Goal: Information Seeking & Learning: Learn about a topic

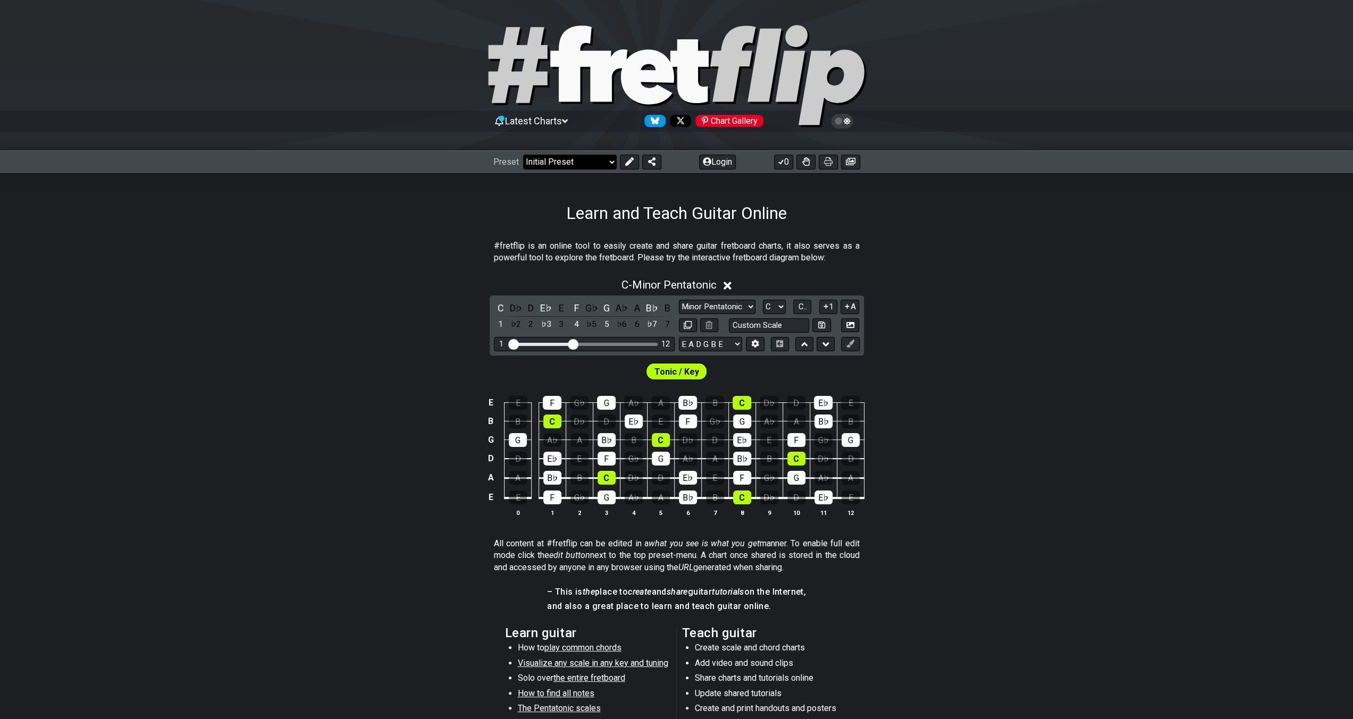
click at [562, 164] on select "Welcome to #fretflip! Initial Preset Custom Preset Minor Pentatonic Major Penta…" at bounding box center [570, 162] width 94 height 15
click at [523, 155] on select "Welcome to #fretflip! Initial Preset Custom Preset Minor Pentatonic Major Penta…" at bounding box center [570, 162] width 94 height 15
select select "/common-guitar-chords"
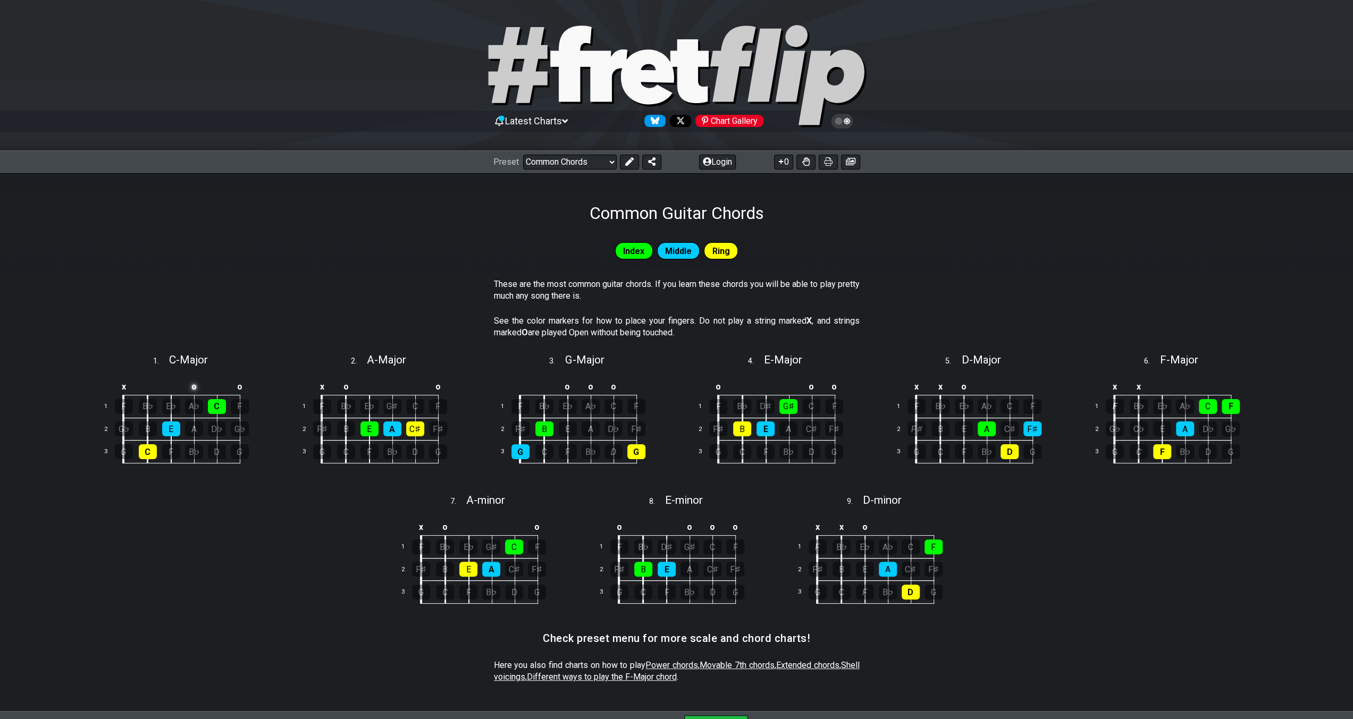
click at [197, 385] on td "o" at bounding box center [193, 387] width 23 height 18
click at [195, 387] on td at bounding box center [193, 387] width 23 height 18
click at [241, 386] on td "o" at bounding box center [239, 387] width 23 height 18
click at [242, 386] on td at bounding box center [239, 387] width 23 height 18
click at [192, 389] on td "G" at bounding box center [193, 387] width 23 height 18
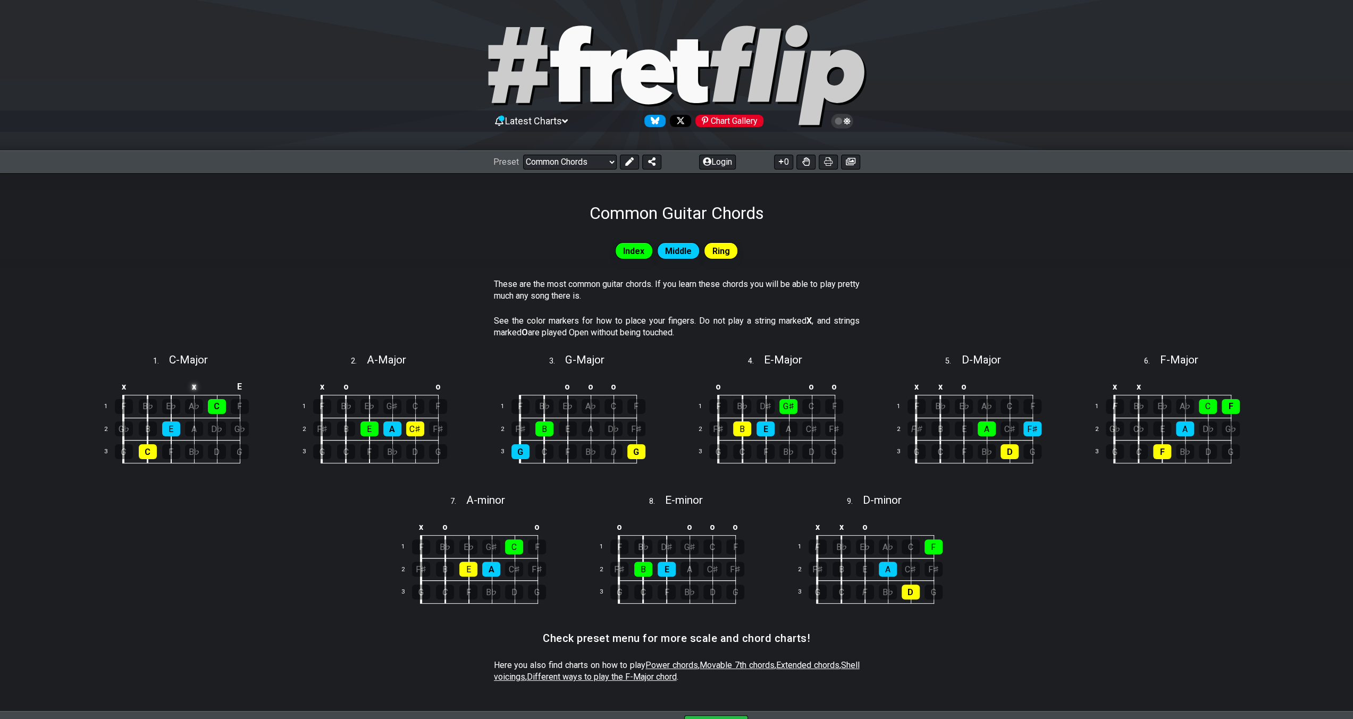
click at [197, 389] on td "x" at bounding box center [193, 387] width 23 height 18
click at [245, 385] on td "E" at bounding box center [239, 387] width 23 height 18
click at [245, 385] on td "x" at bounding box center [239, 387] width 23 height 18
click at [195, 388] on td "o" at bounding box center [193, 387] width 23 height 18
click at [195, 388] on td at bounding box center [193, 387] width 23 height 18
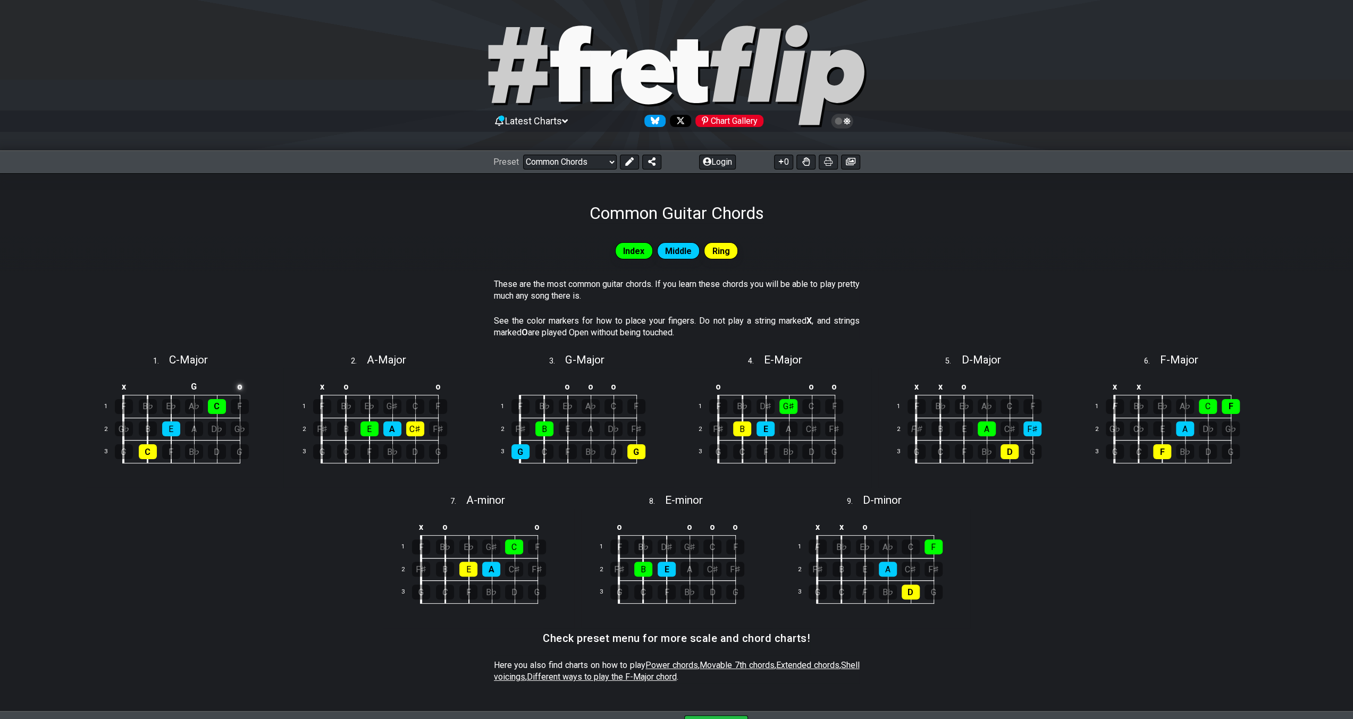
click at [246, 386] on td "o" at bounding box center [239, 387] width 23 height 18
click at [246, 386] on td at bounding box center [239, 387] width 23 height 18
click at [570, 385] on td "o" at bounding box center [567, 387] width 23 height 18
click at [565, 386] on td at bounding box center [567, 387] width 23 height 18
click at [593, 386] on td "o" at bounding box center [590, 387] width 23 height 18
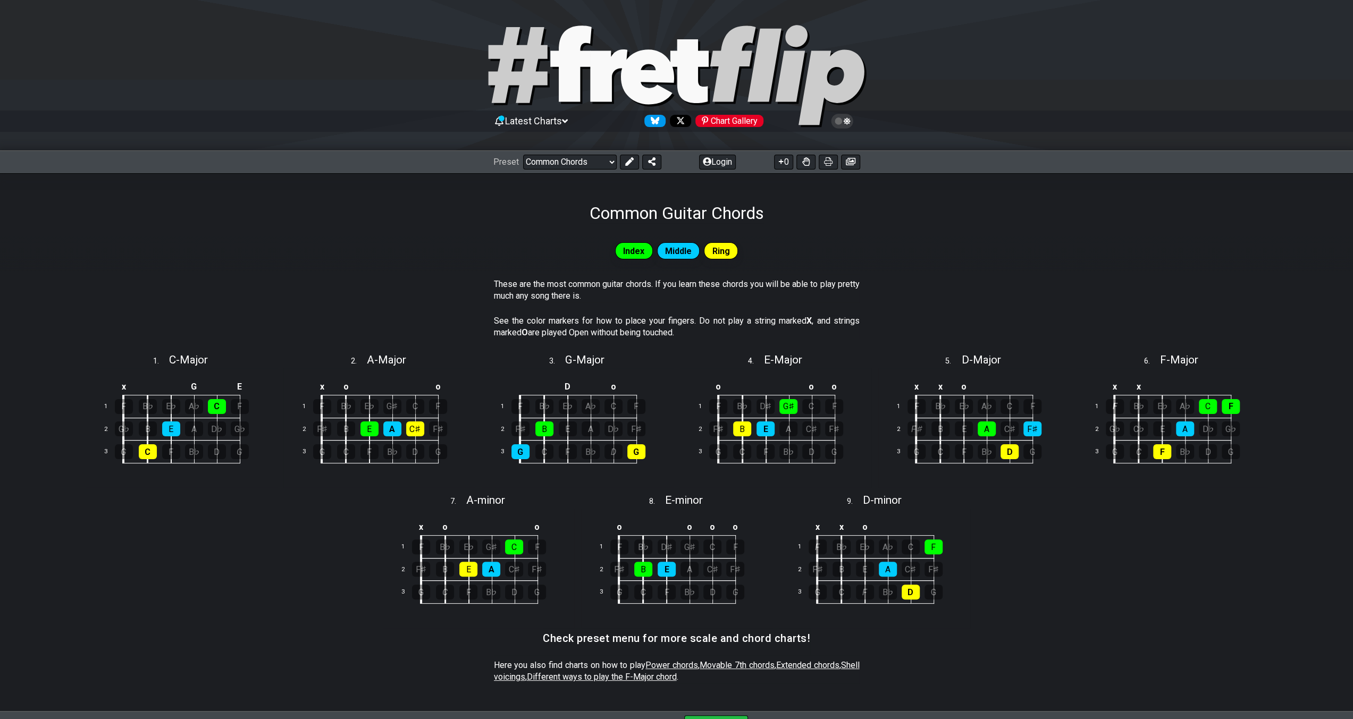
click at [595, 385] on td at bounding box center [590, 387] width 23 height 18
click at [609, 386] on td "o" at bounding box center [613, 387] width 23 height 18
click at [609, 386] on td at bounding box center [613, 387] width 23 height 18
click at [965, 385] on td "o" at bounding box center [963, 387] width 23 height 18
click at [968, 389] on td at bounding box center [963, 387] width 23 height 18
